Goal: Check status

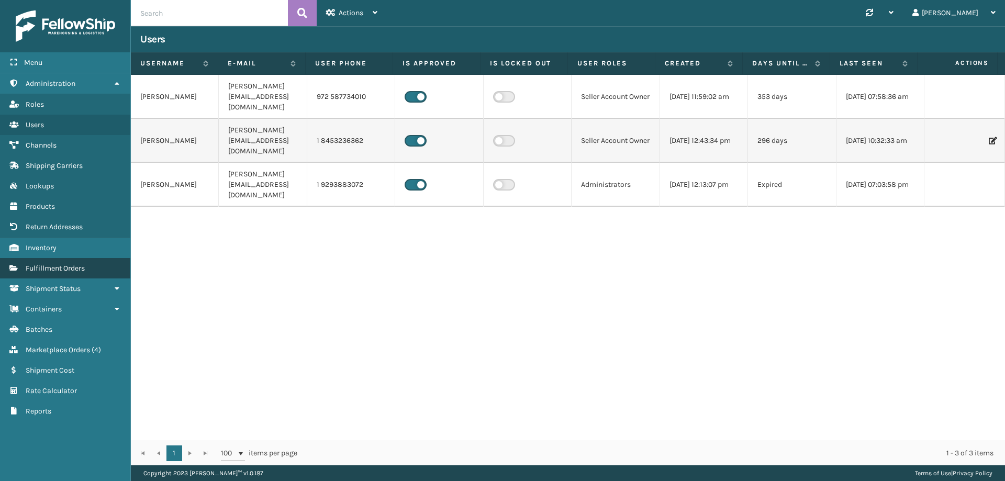
click at [48, 277] on link "Fulfillment Orders" at bounding box center [65, 268] width 130 height 20
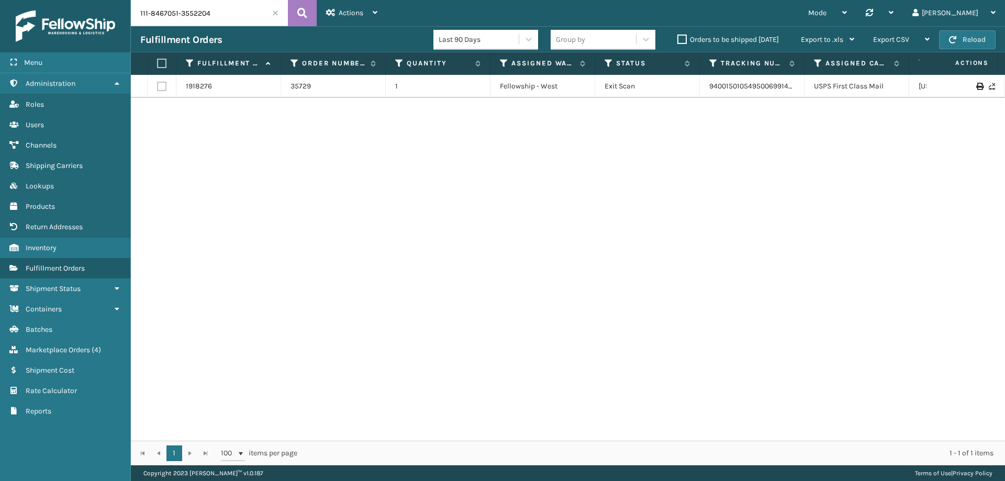
click at [228, 15] on input "111-8467051-3552204" at bounding box center [209, 13] width 157 height 26
paste input "9166058-3683462"
type input "111-9166058-3683462"
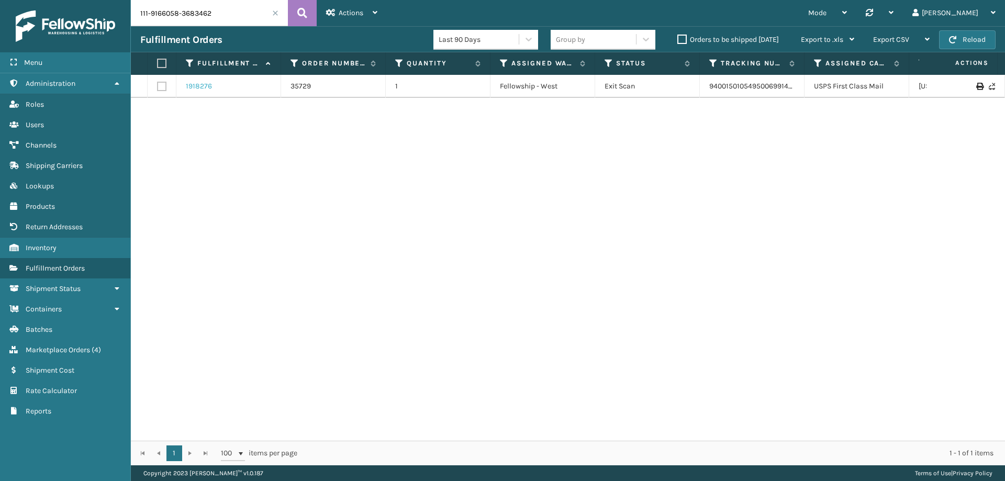
click at [208, 86] on link "1918276" at bounding box center [199, 86] width 26 height 10
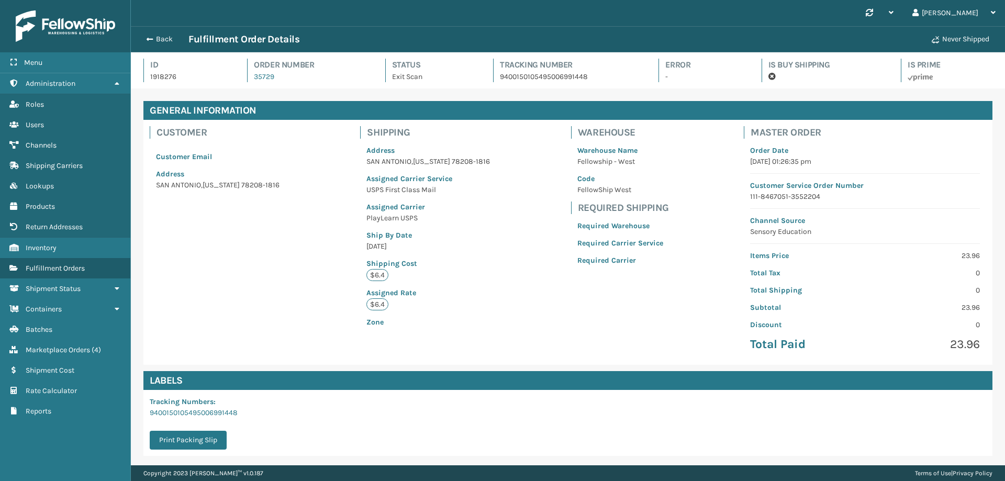
click at [514, 77] on p "9400150105495006991448" at bounding box center [570, 76] width 140 height 11
copy p "9400150105495006991448"
click at [494, 140] on div "Customer Customer Email Address [GEOGRAPHIC_DATA][US_STATE]-1816 Shipping Addre…" at bounding box center [567, 242] width 849 height 245
click at [59, 273] on link "Fulfillment Orders" at bounding box center [65, 268] width 130 height 20
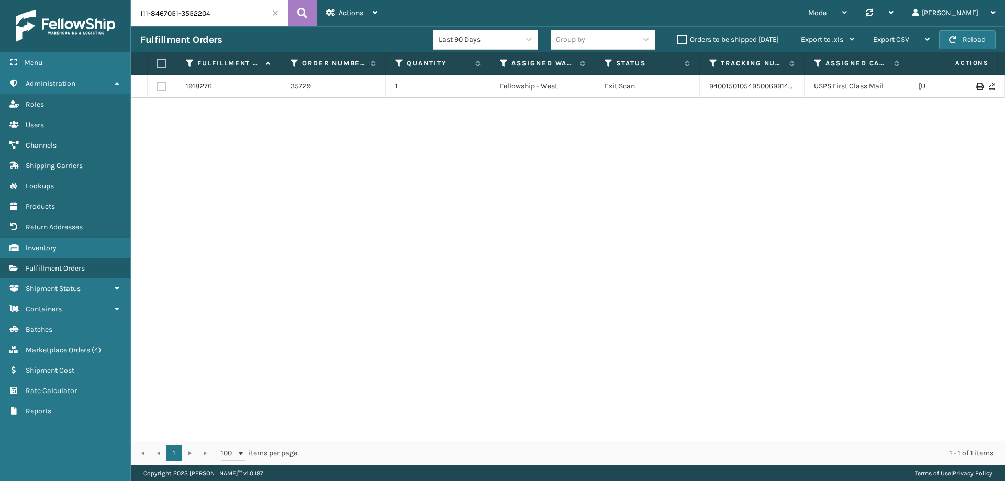
click at [221, 9] on input "111-8467051-3552204" at bounding box center [209, 13] width 157 height 26
paste input "9166058-3683462"
type input "111-9166058-3683462"
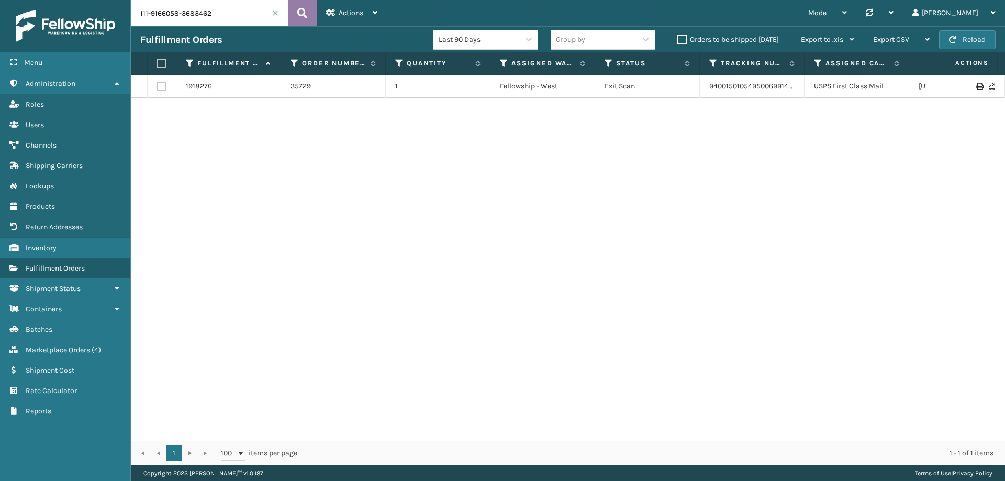
click at [308, 13] on button at bounding box center [302, 13] width 29 height 26
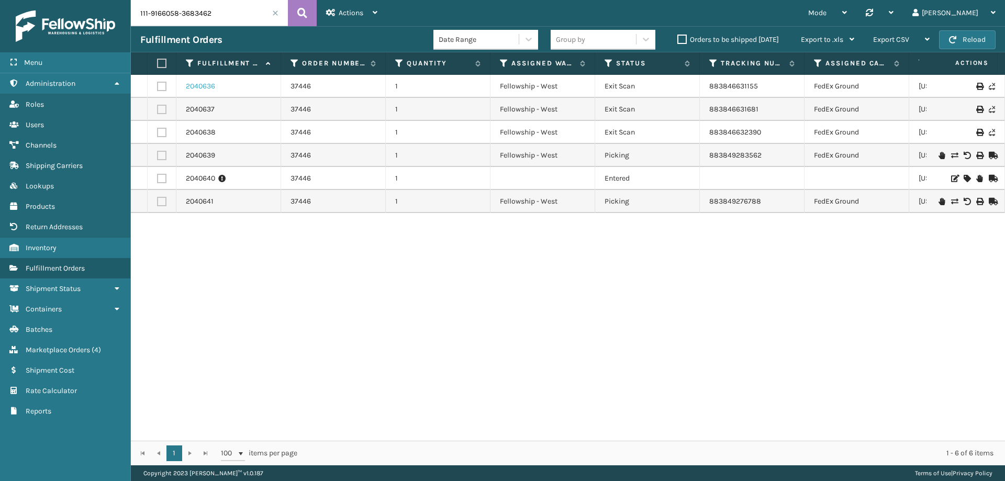
click at [196, 88] on link "2040636" at bounding box center [200, 86] width 29 height 10
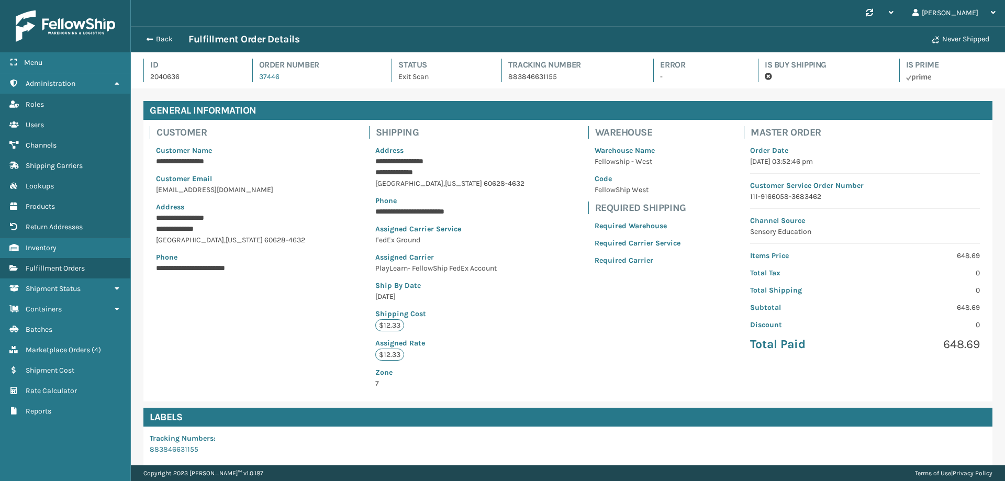
scroll to position [25, 874]
click at [534, 80] on p "883846631155" at bounding box center [571, 76] width 127 height 11
copy p "883846631155"
